Goal: Book appointment/travel/reservation

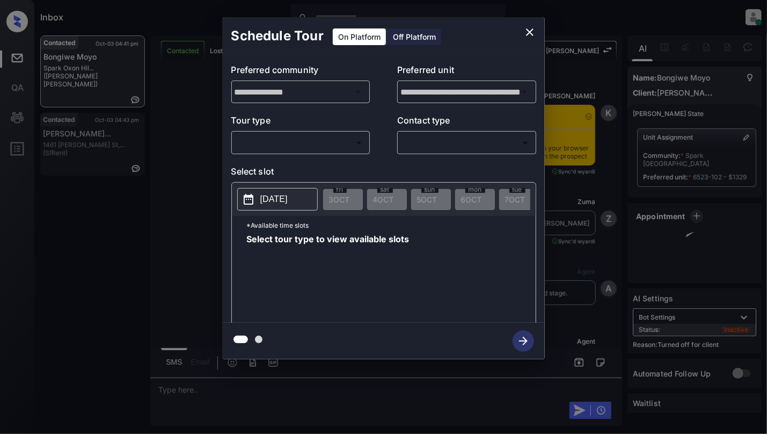
scroll to position [1770, 0]
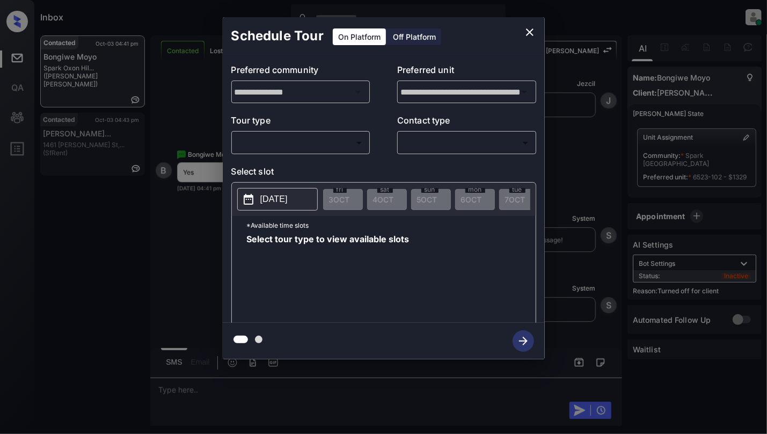
click at [275, 149] on body "Inbox [PERSON_NAME] Online Set yourself offline Set yourself on break Profile S…" at bounding box center [383, 217] width 767 height 434
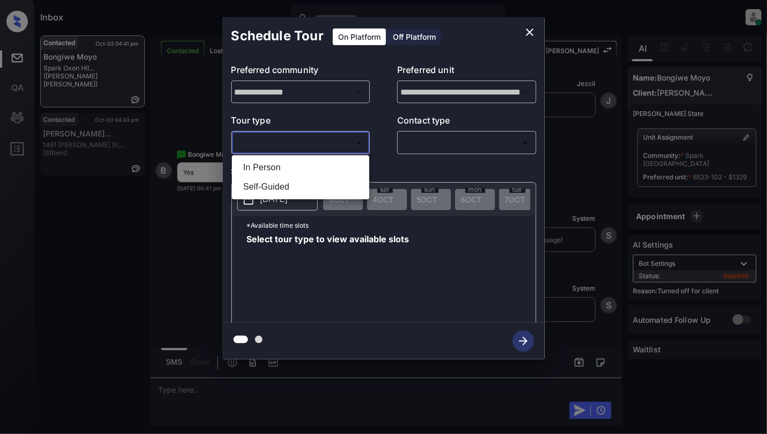
click at [275, 157] on ul "In Person Self-Guided" at bounding box center [300, 177] width 137 height 44
click at [280, 166] on li "In Person" at bounding box center [301, 167] width 132 height 19
type input "********"
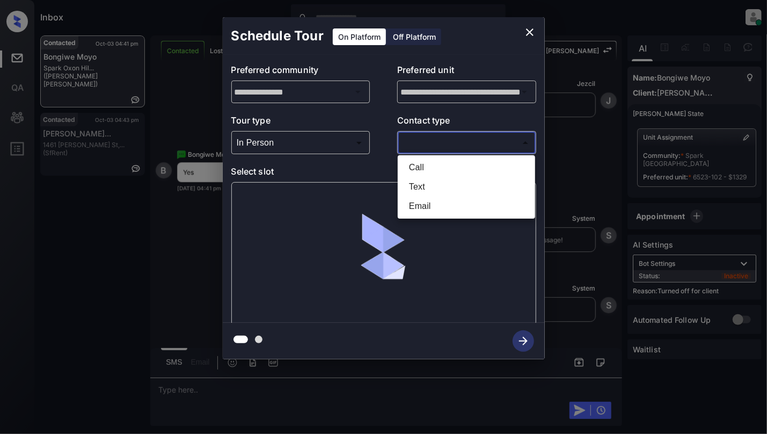
click at [456, 137] on body "Inbox [PERSON_NAME] Online Set yourself offline Set yourself on break Profile S…" at bounding box center [383, 217] width 767 height 434
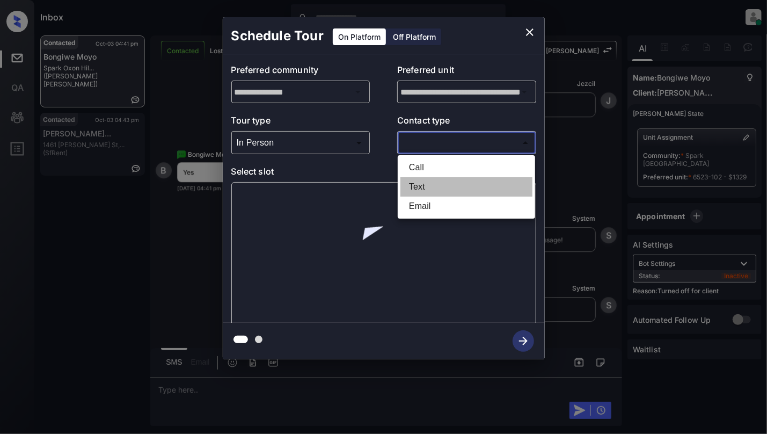
click at [410, 189] on li "Text" at bounding box center [466, 186] width 132 height 19
type input "****"
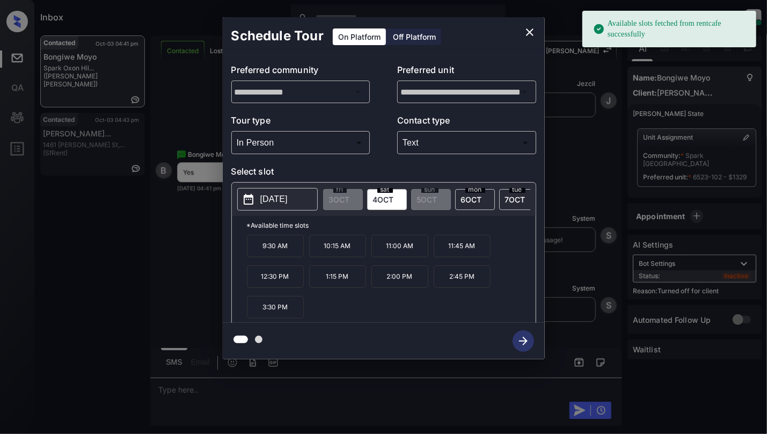
click at [267, 200] on p "[DATE]" at bounding box center [273, 199] width 27 height 13
click at [347, 288] on p "1:15 PM" at bounding box center [337, 276] width 57 height 23
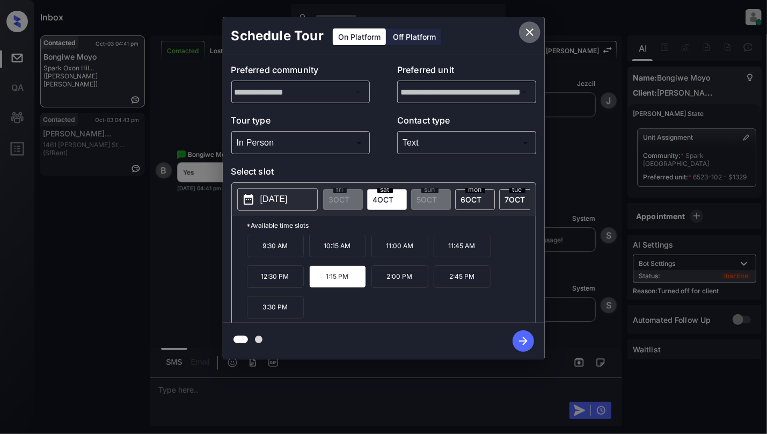
click at [527, 26] on icon "close" at bounding box center [529, 32] width 13 height 13
